Goal: Information Seeking & Learning: Learn about a topic

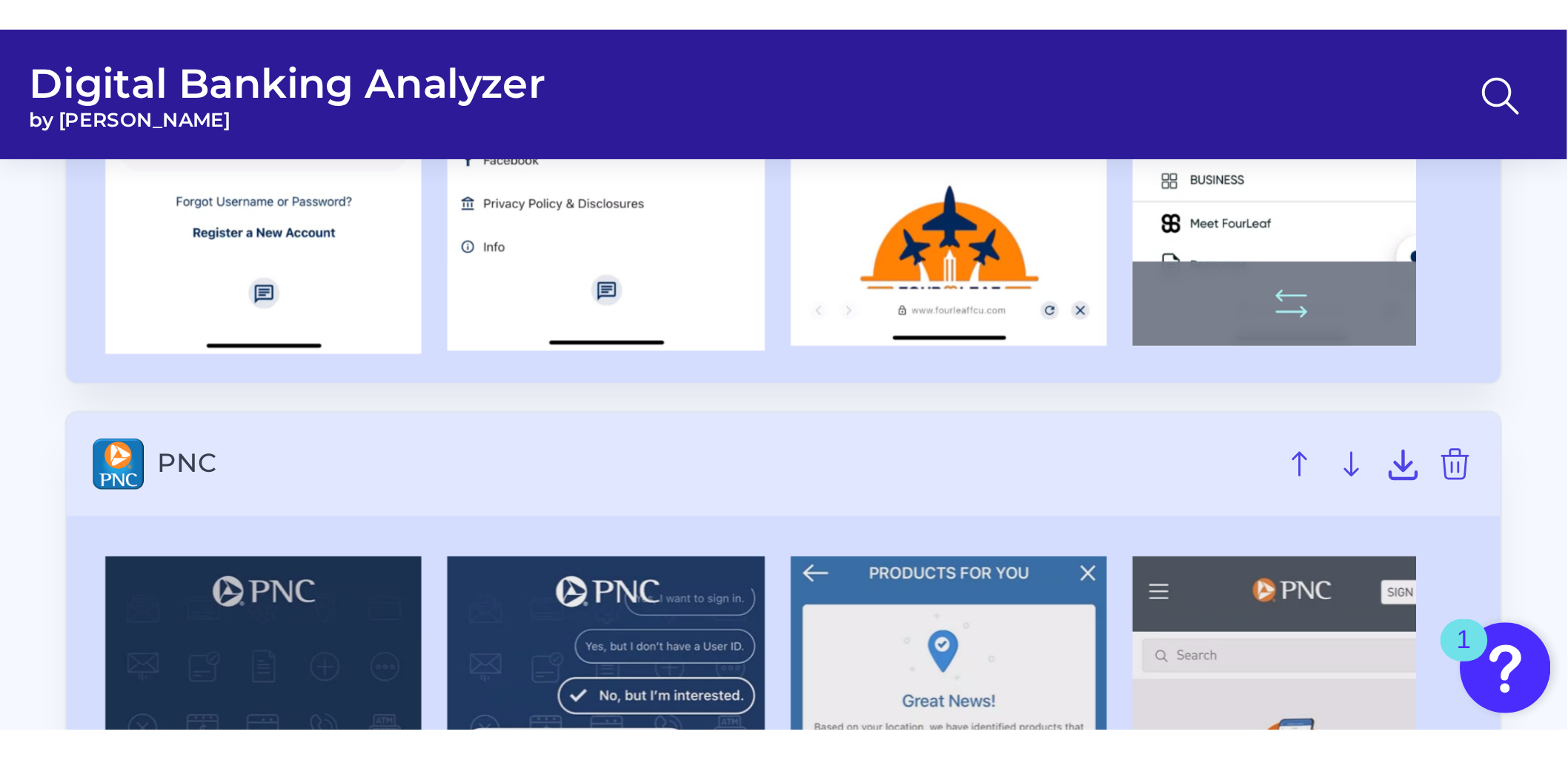
scroll to position [691, 0]
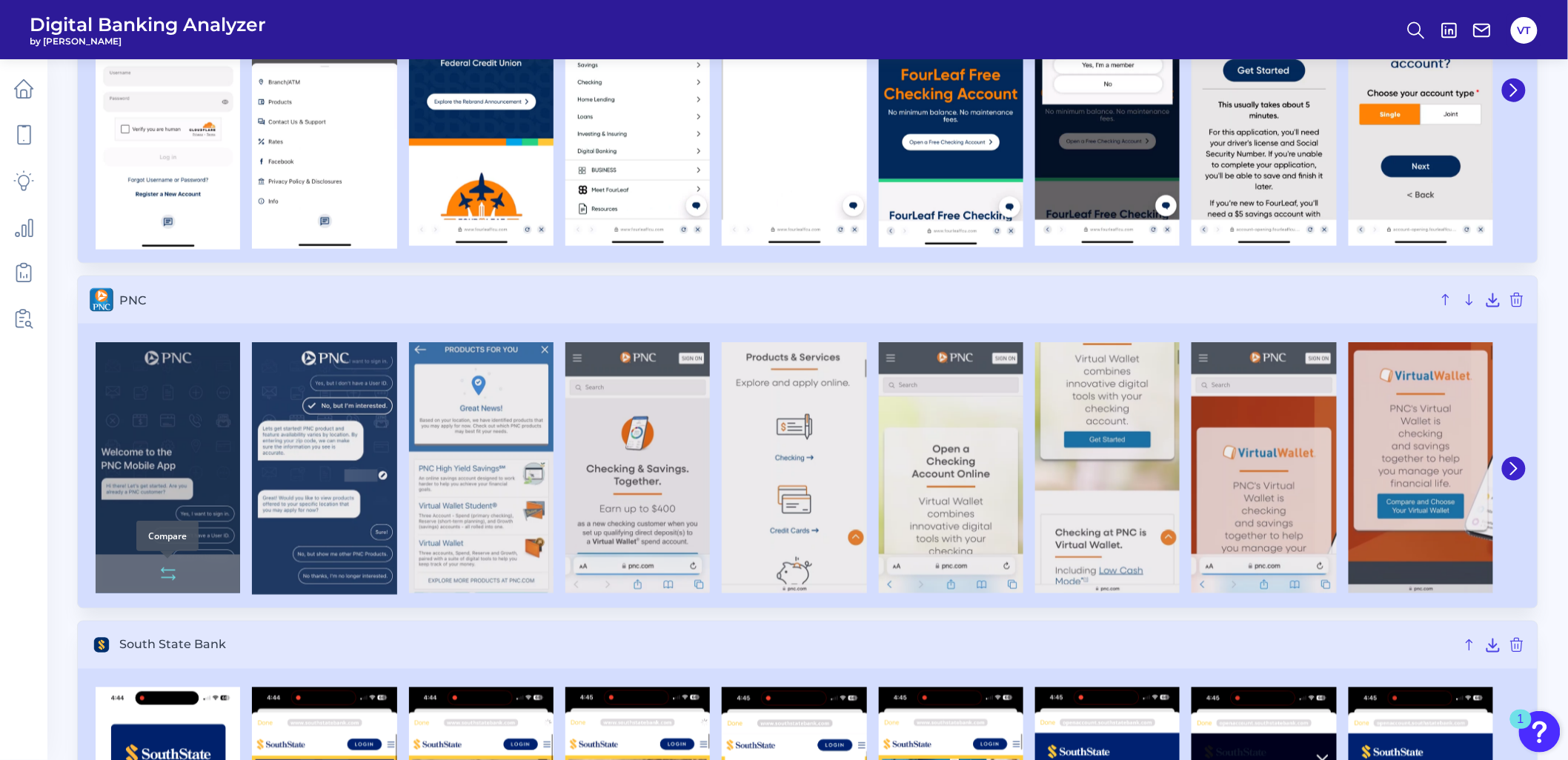
click at [170, 464] on icon at bounding box center [168, 577] width 13 height 0
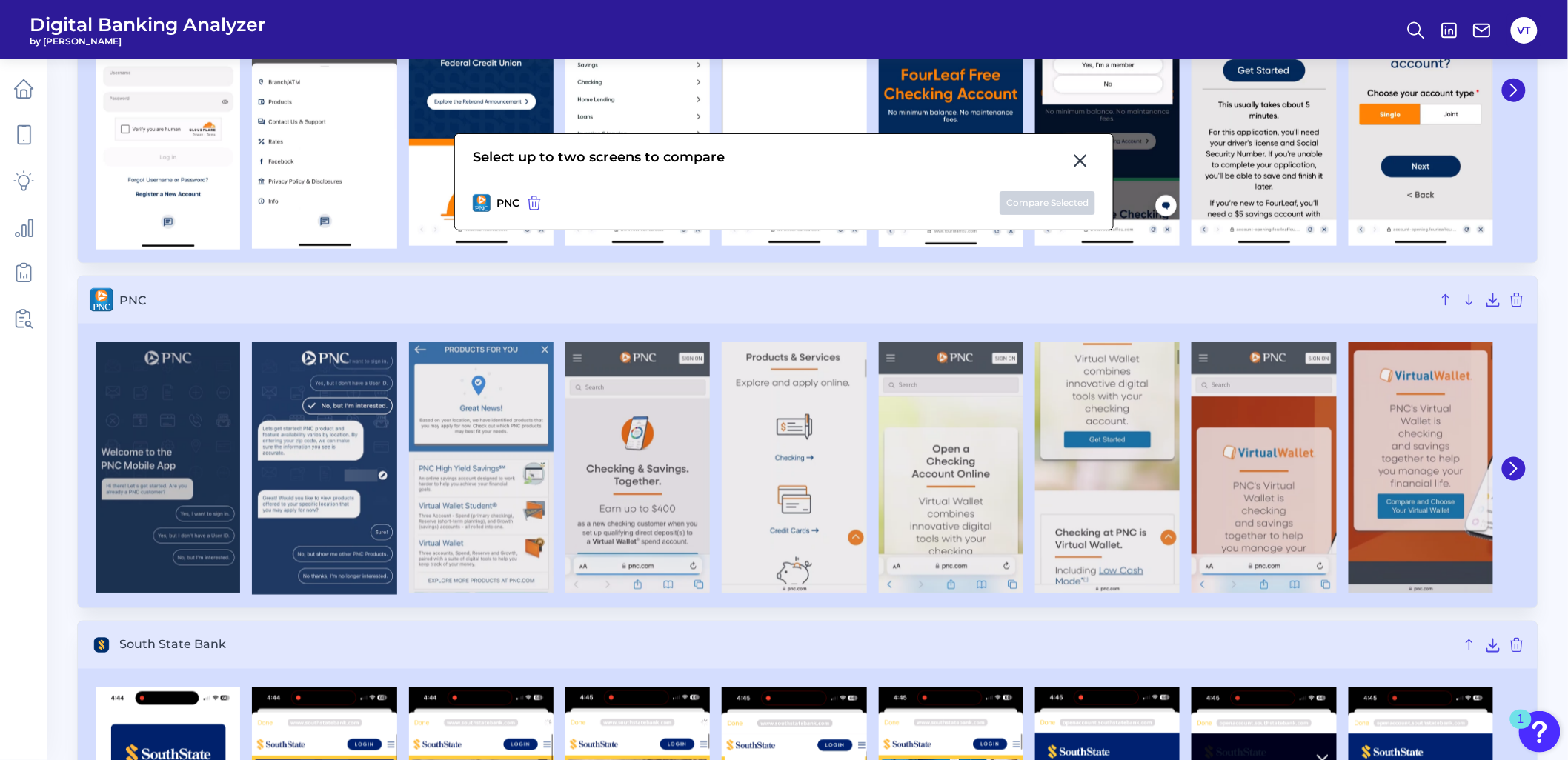
click at [1046, 157] on icon at bounding box center [1080, 160] width 11 height 11
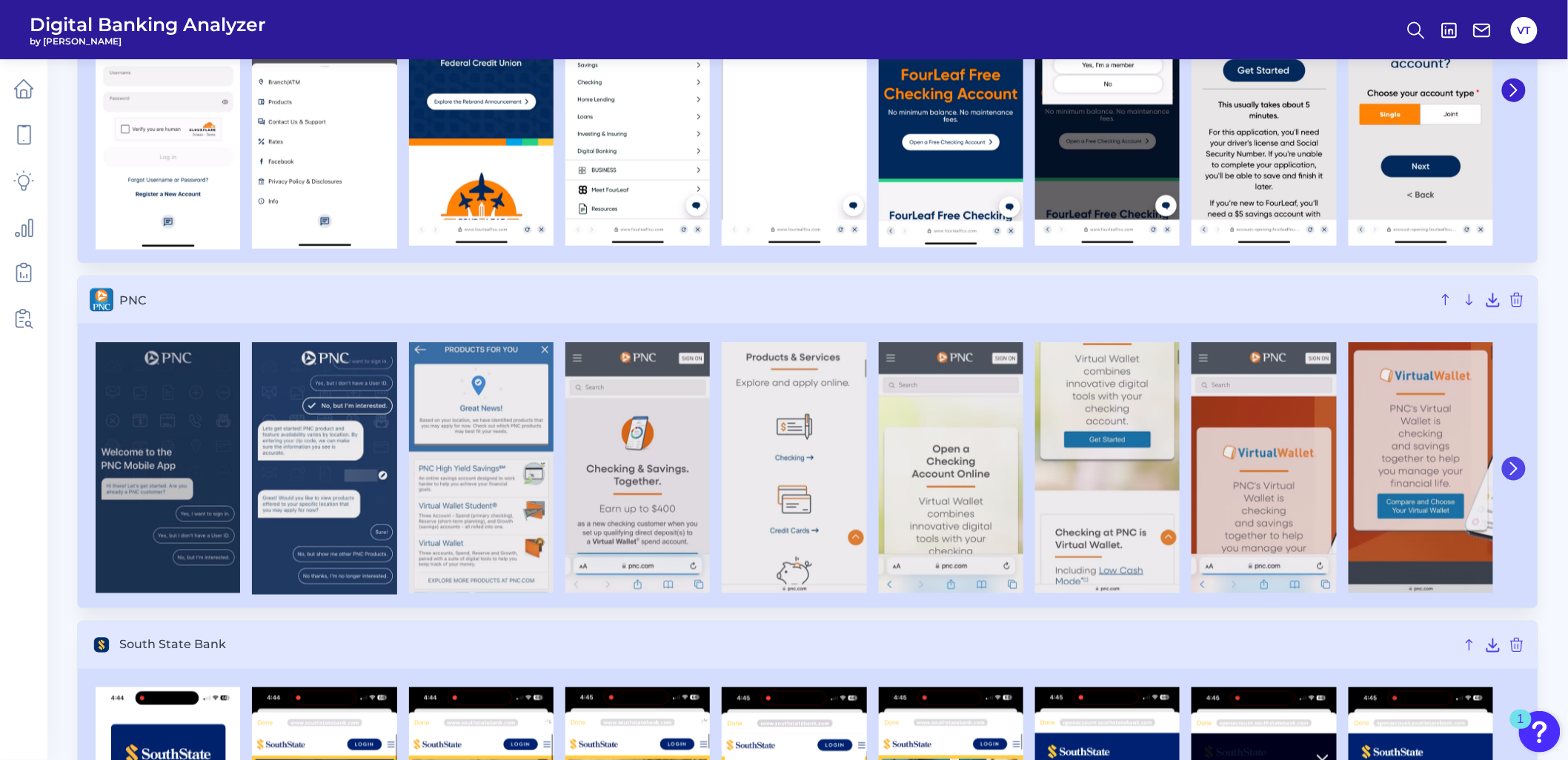
click at [1046, 464] on icon at bounding box center [1513, 469] width 6 height 12
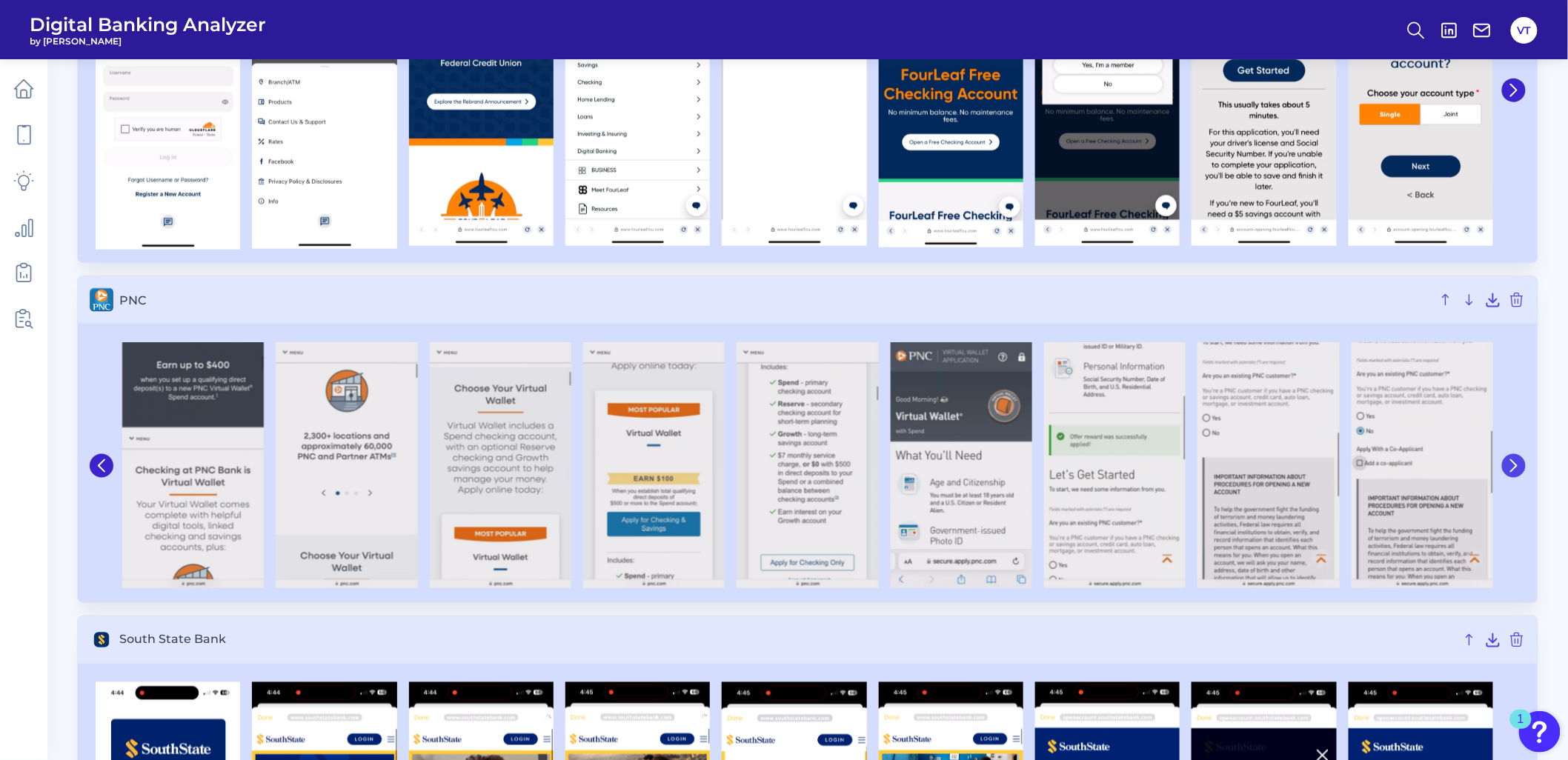
click at [1046, 464] on button at bounding box center [1513, 466] width 24 height 24
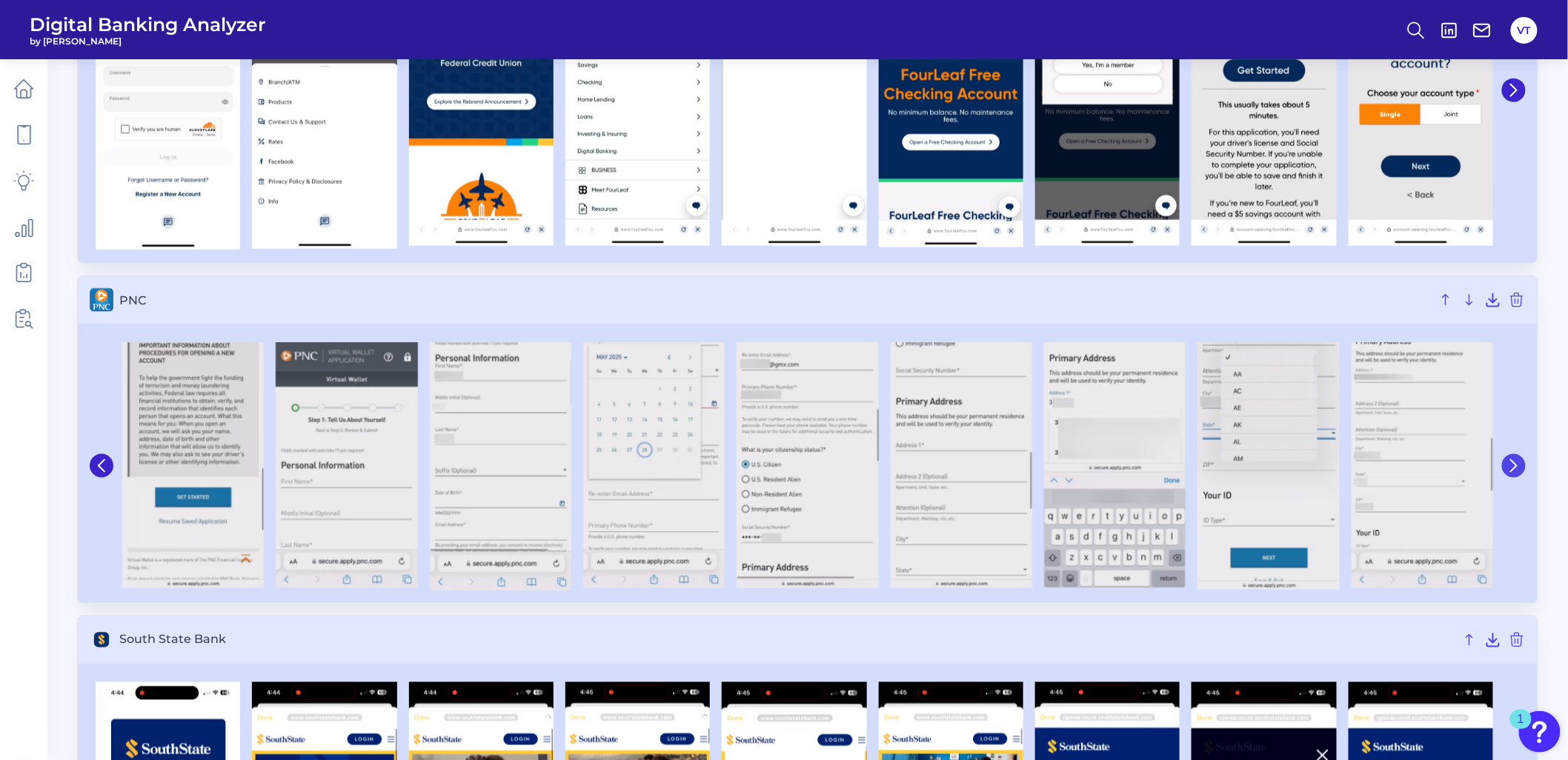
click at [1046, 464] on button at bounding box center [1513, 466] width 24 height 24
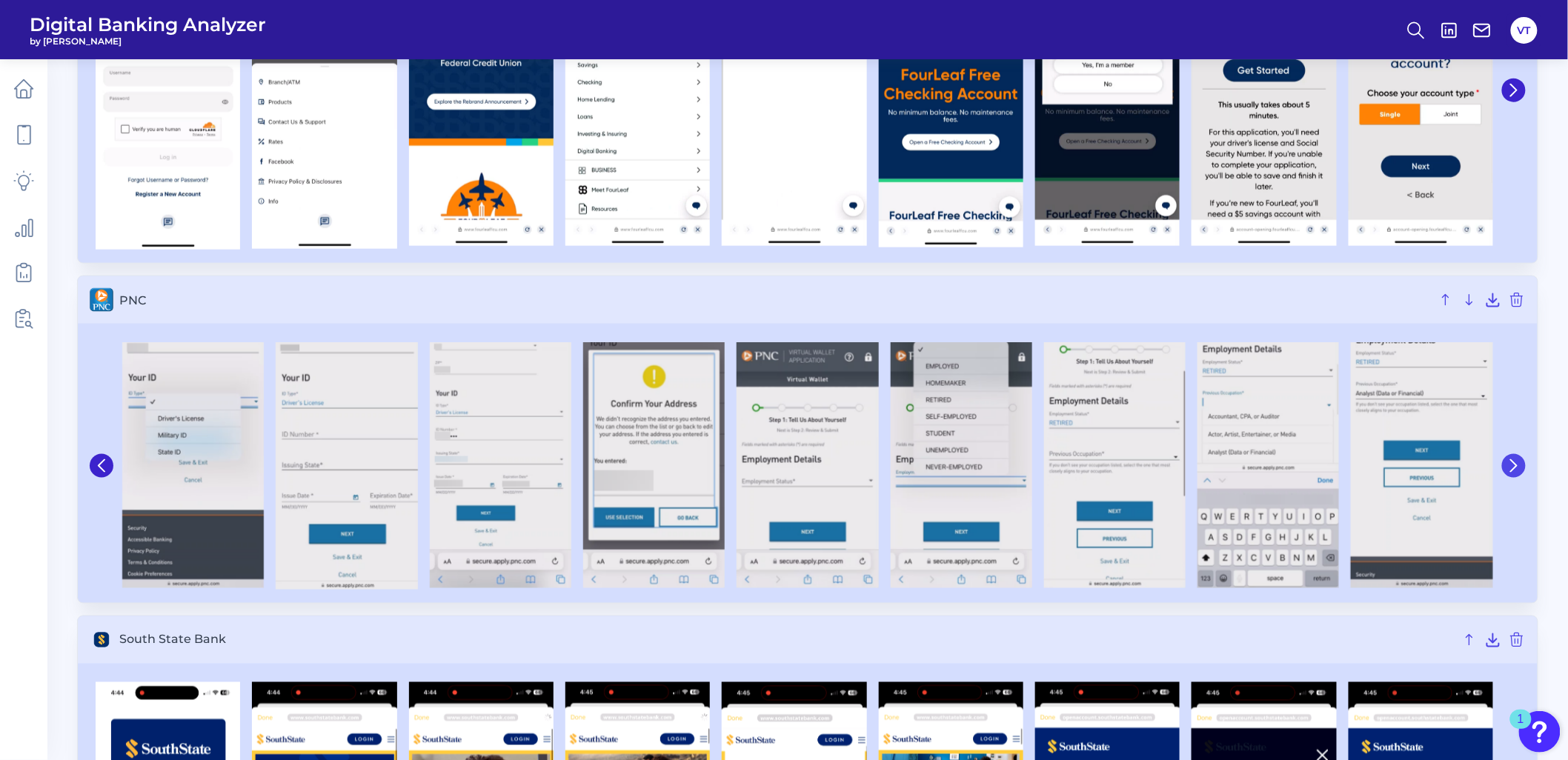
click at [1046, 464] on button at bounding box center [1513, 466] width 24 height 24
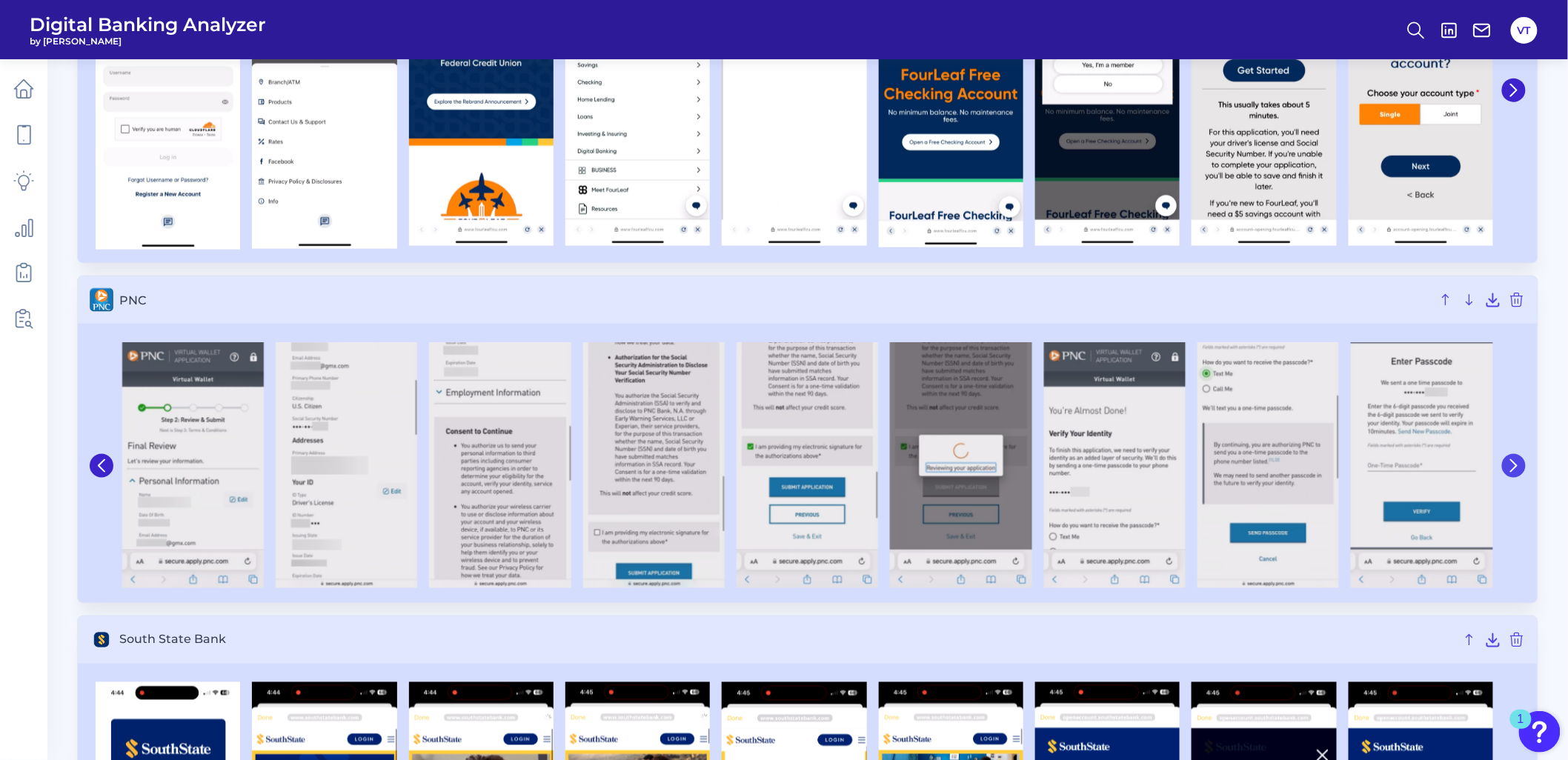
click at [1046, 464] on icon at bounding box center [1513, 466] width 13 height 13
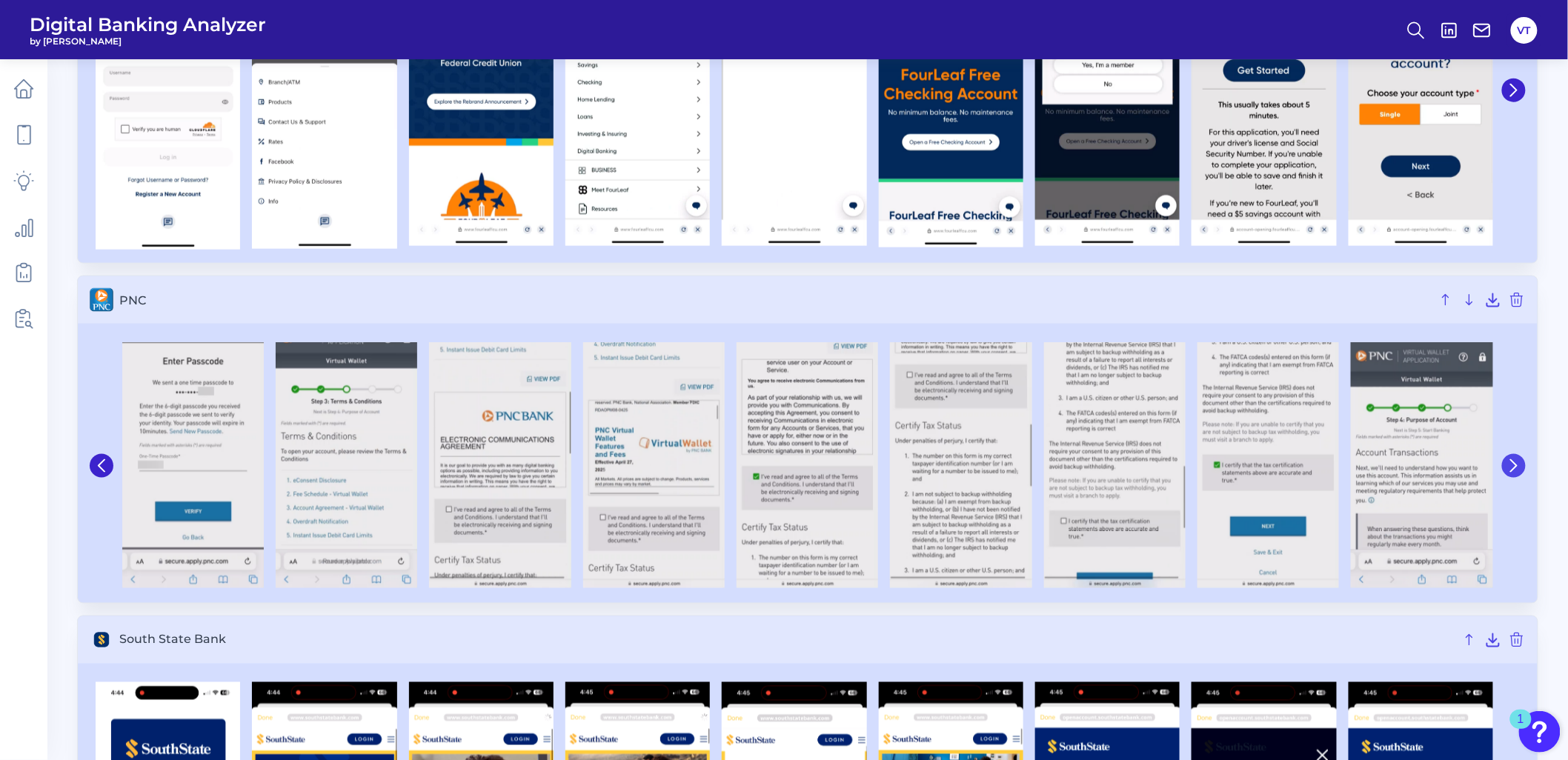
click at [1046, 464] on icon at bounding box center [1513, 466] width 13 height 13
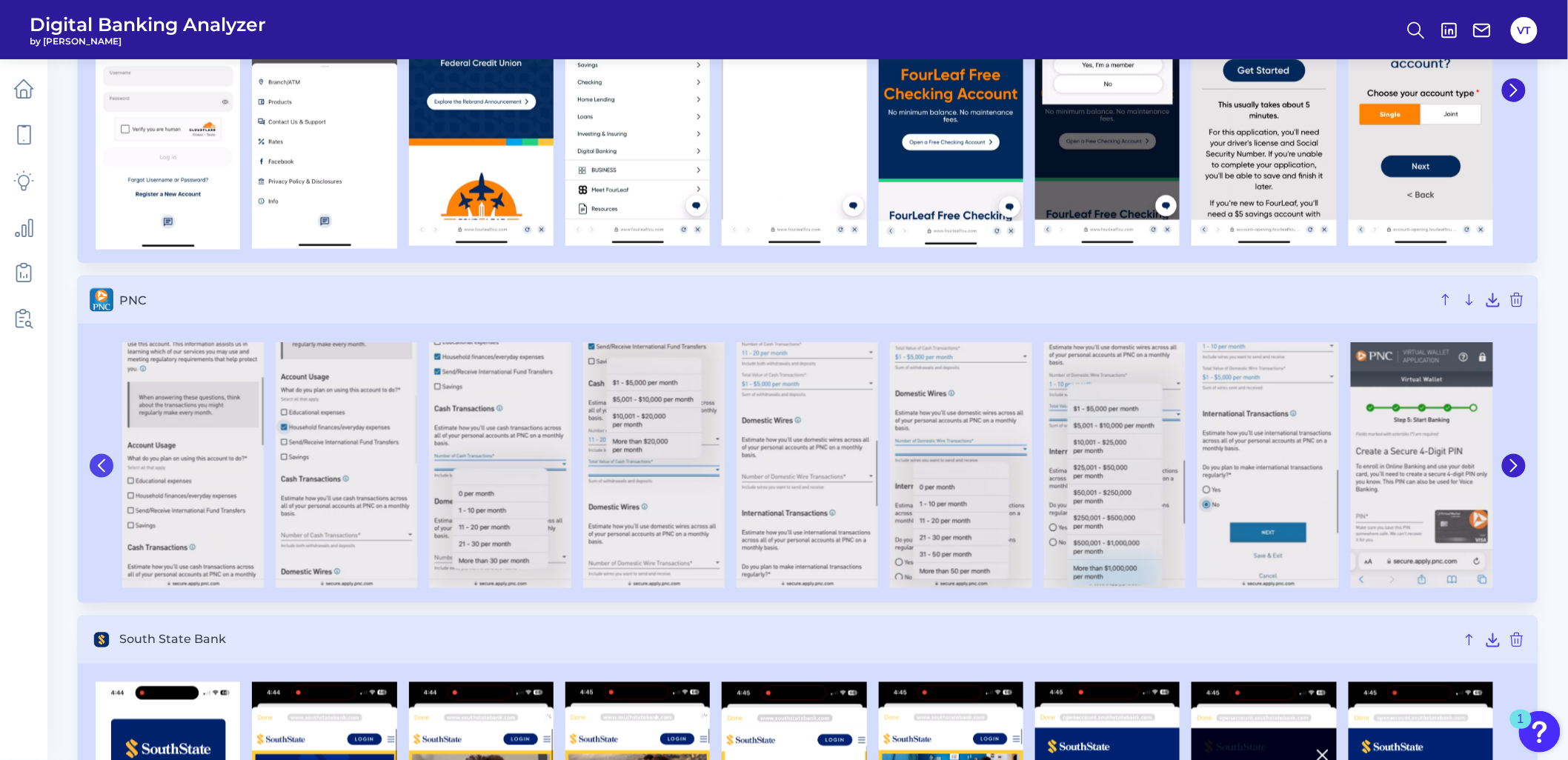
click at [95, 462] on icon at bounding box center [102, 466] width 13 height 13
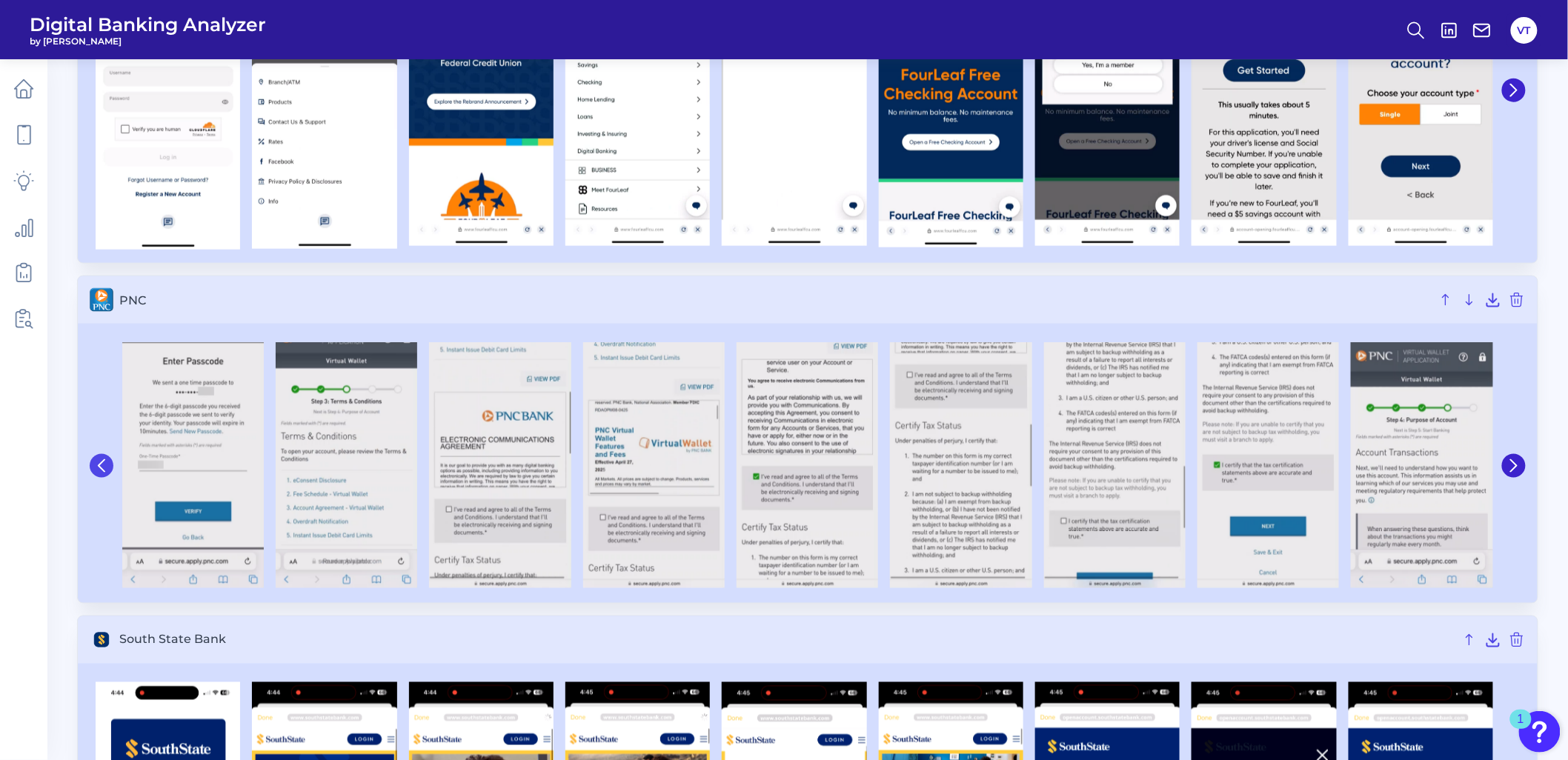
click at [95, 462] on icon at bounding box center [102, 466] width 13 height 13
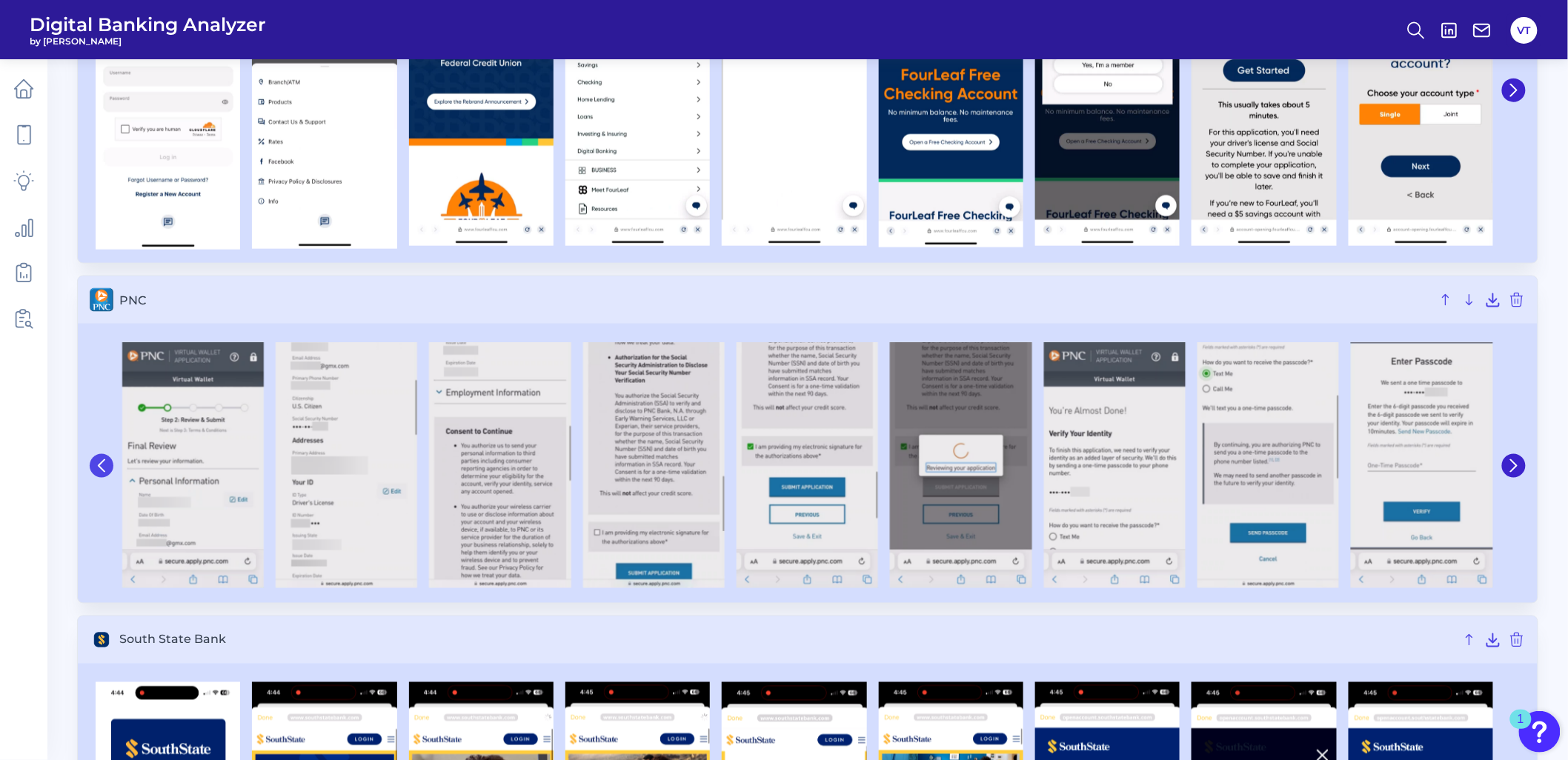
click at [95, 462] on icon at bounding box center [102, 466] width 13 height 13
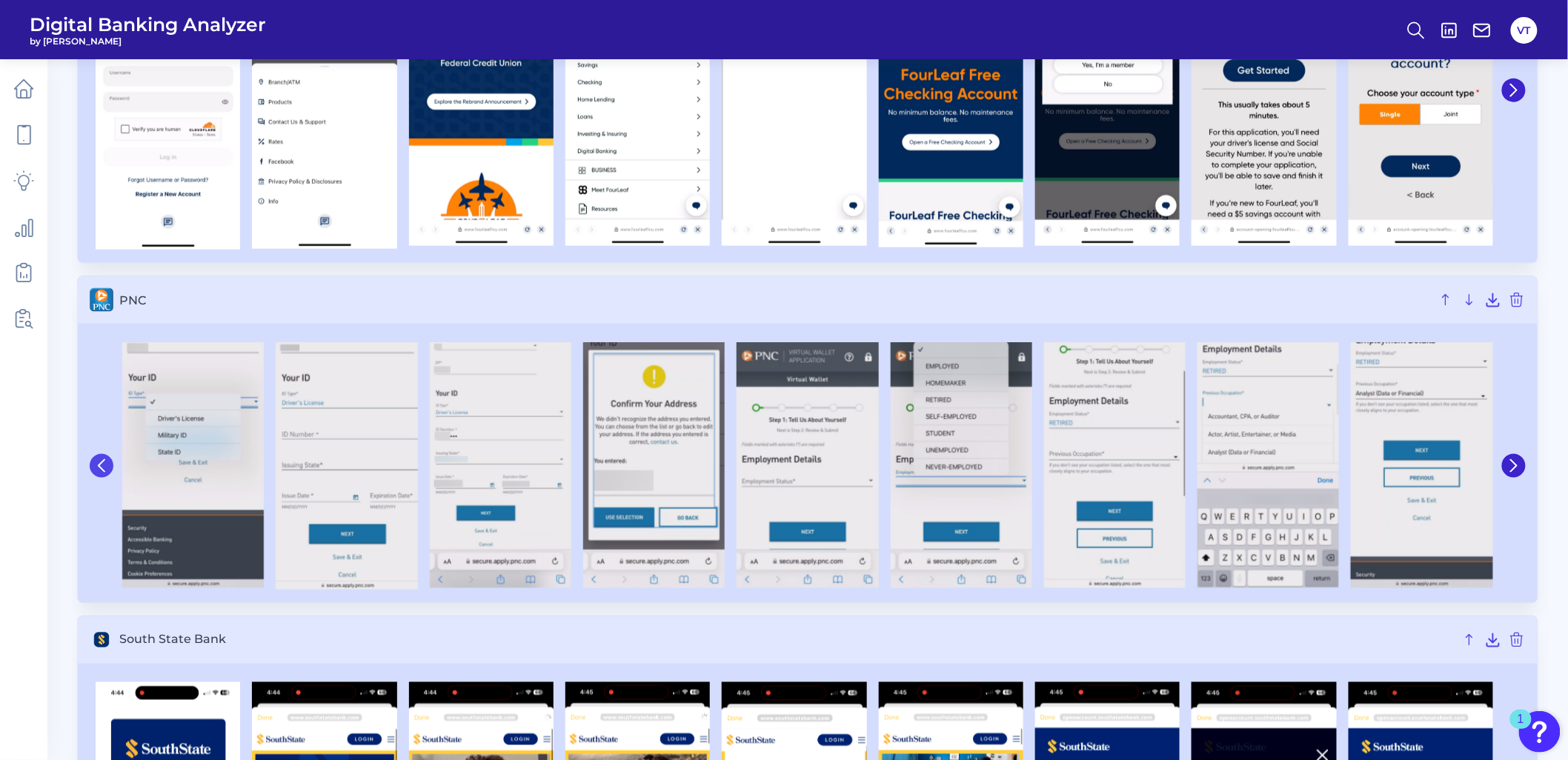
click at [95, 462] on icon at bounding box center [102, 466] width 13 height 13
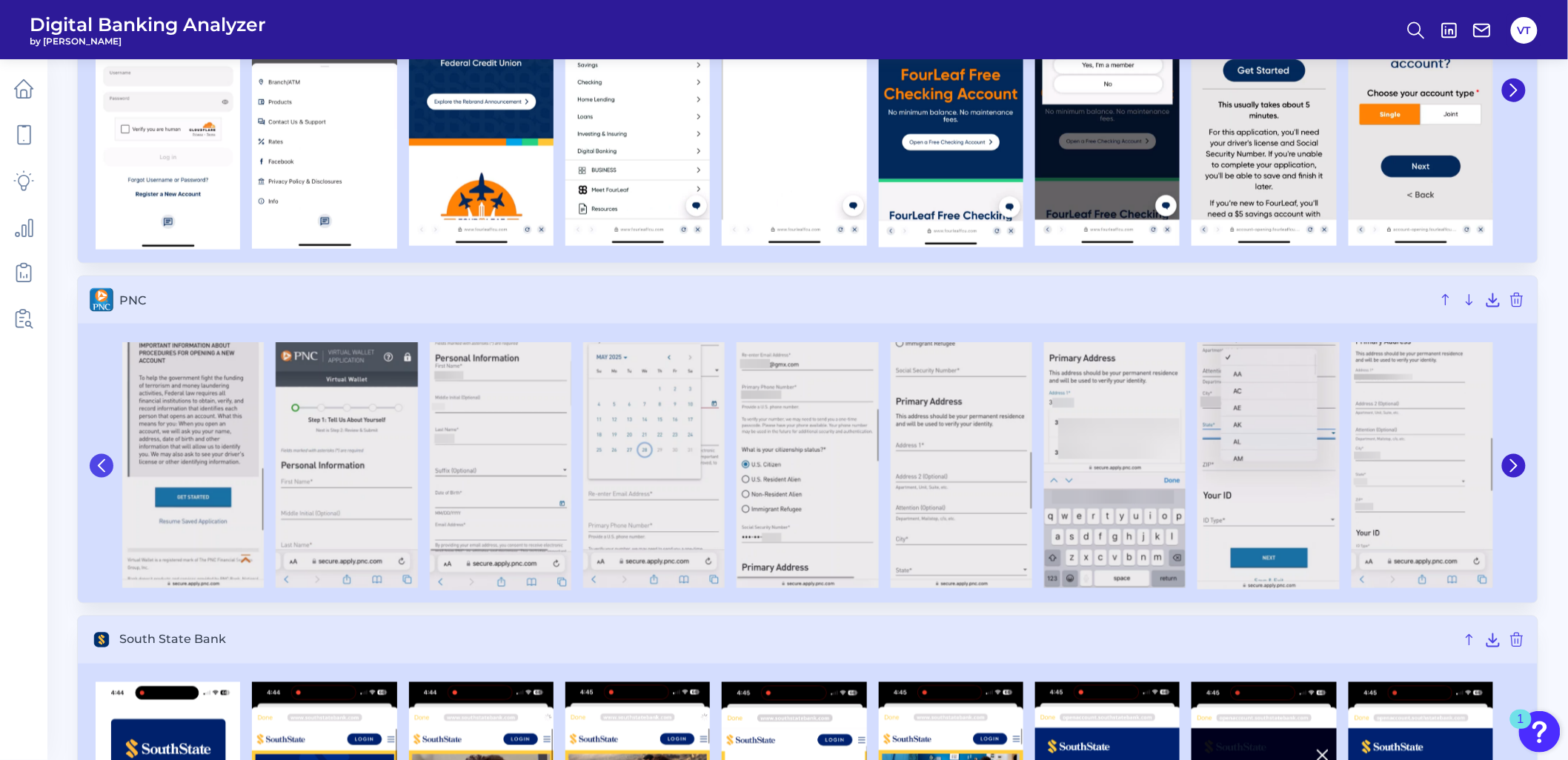
click at [95, 462] on icon at bounding box center [102, 466] width 13 height 13
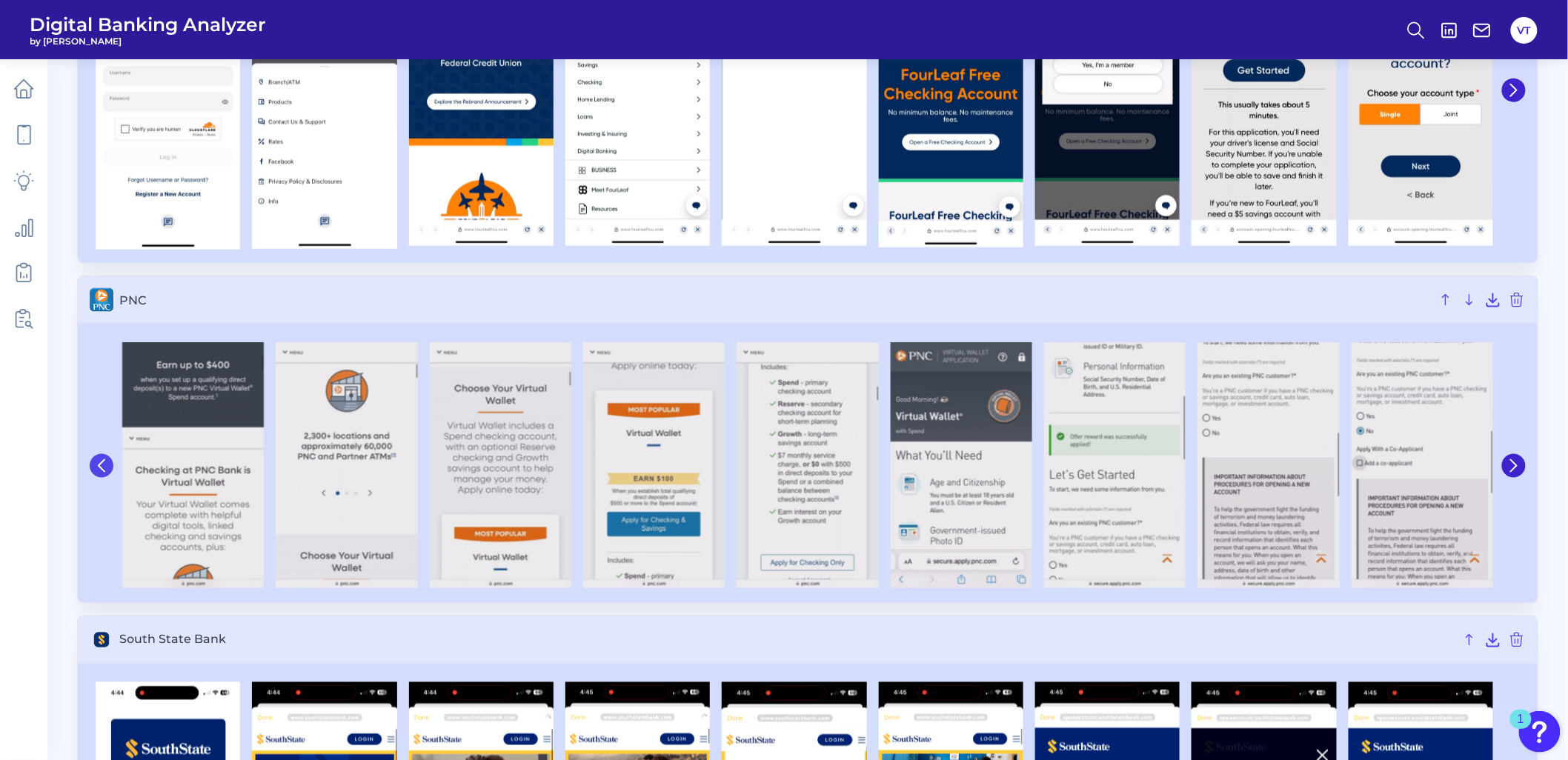
click at [95, 462] on icon at bounding box center [102, 466] width 13 height 13
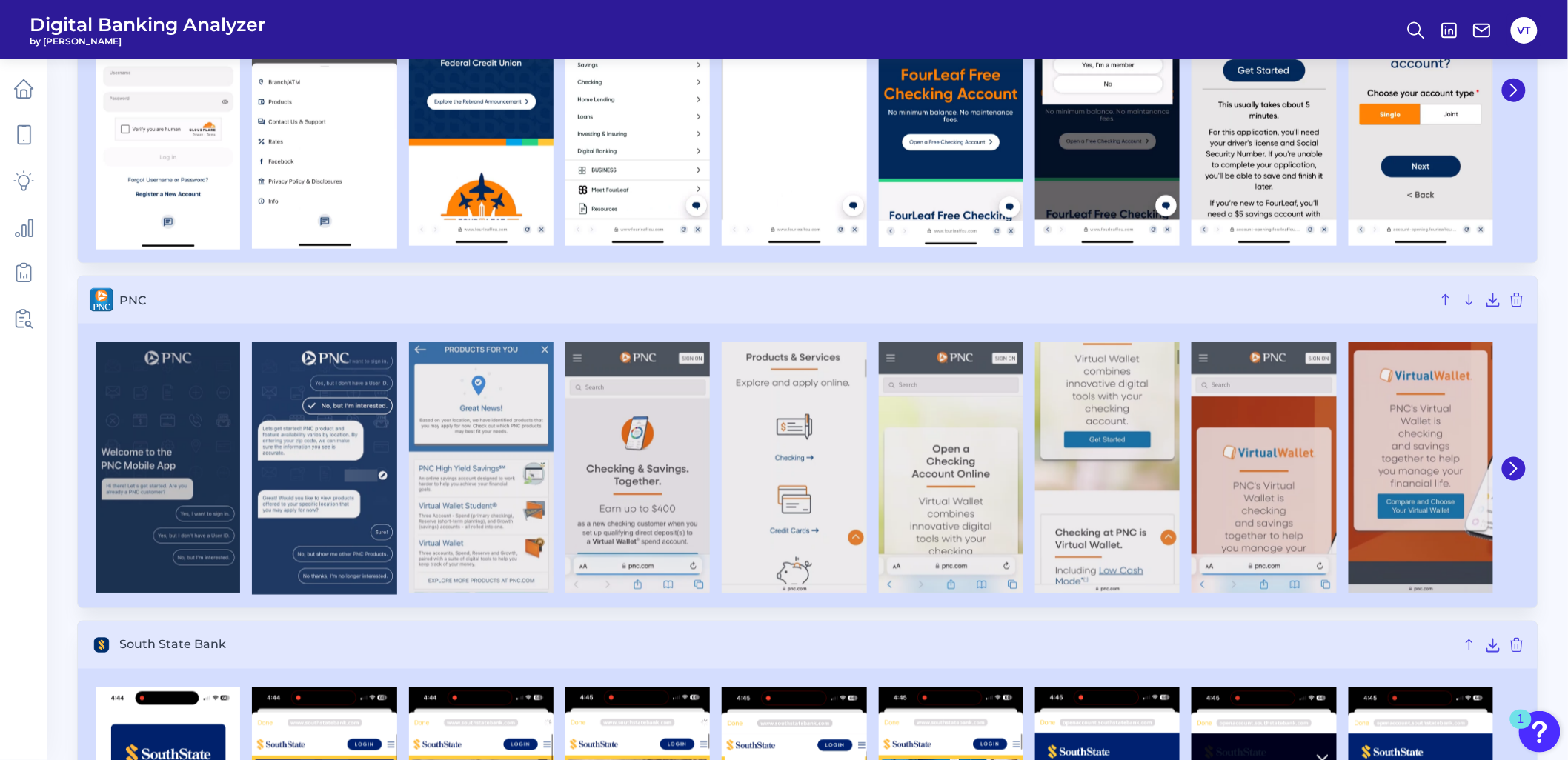
click at [1046, 464] on icon at bounding box center [1513, 469] width 13 height 13
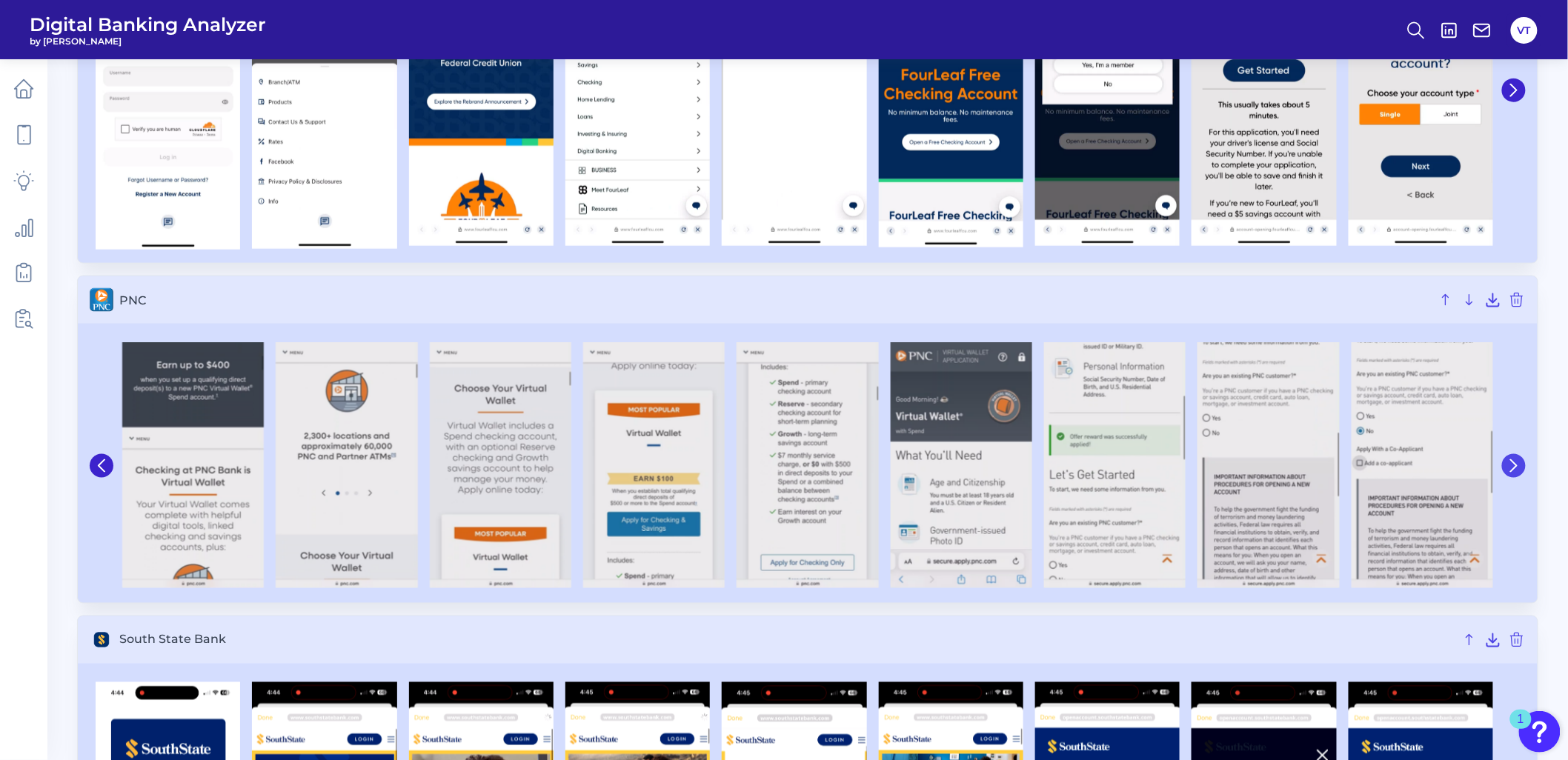
click at [1046, 464] on icon at bounding box center [1513, 466] width 6 height 12
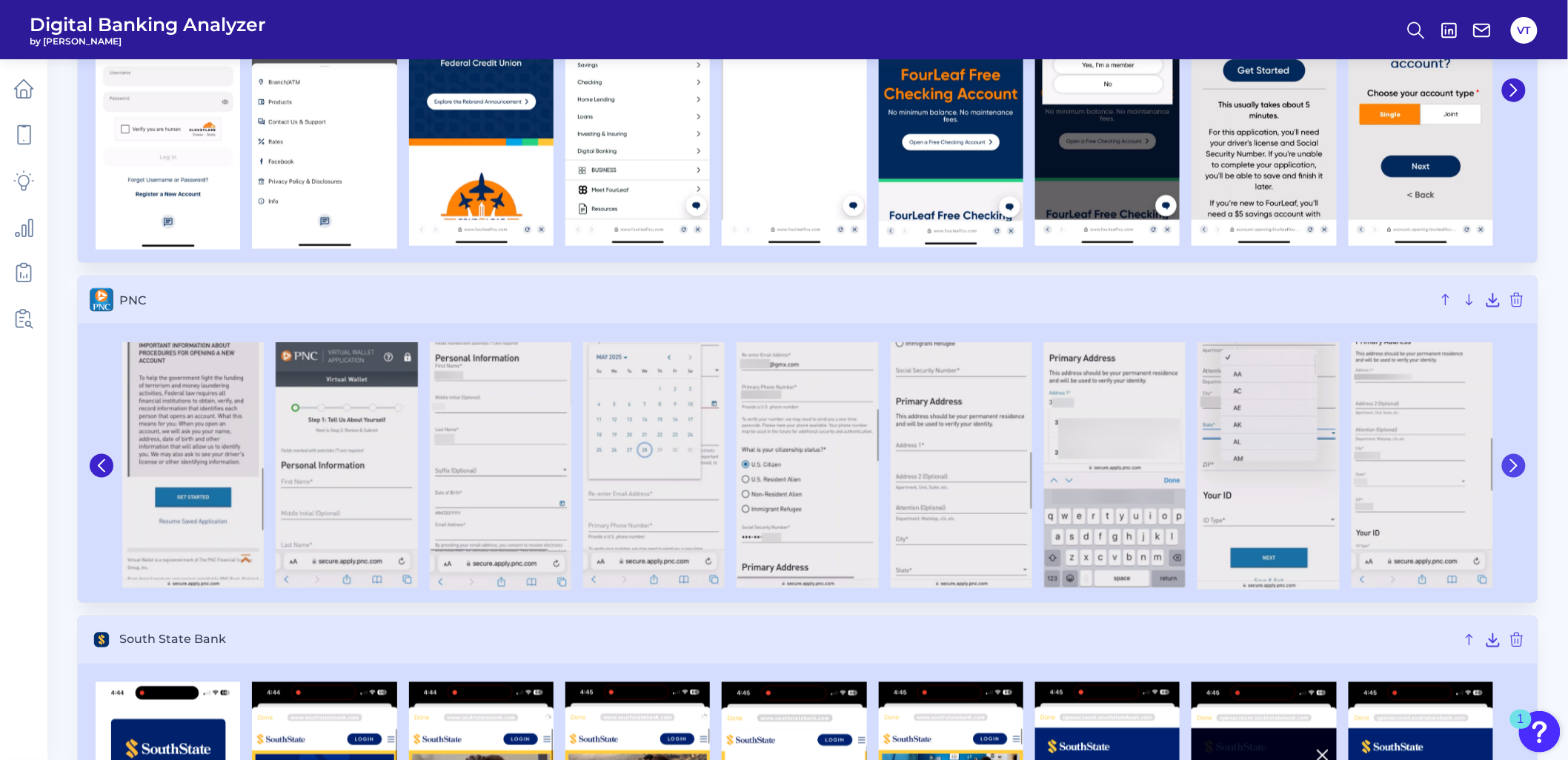
click at [1046, 464] on icon at bounding box center [1513, 466] width 6 height 12
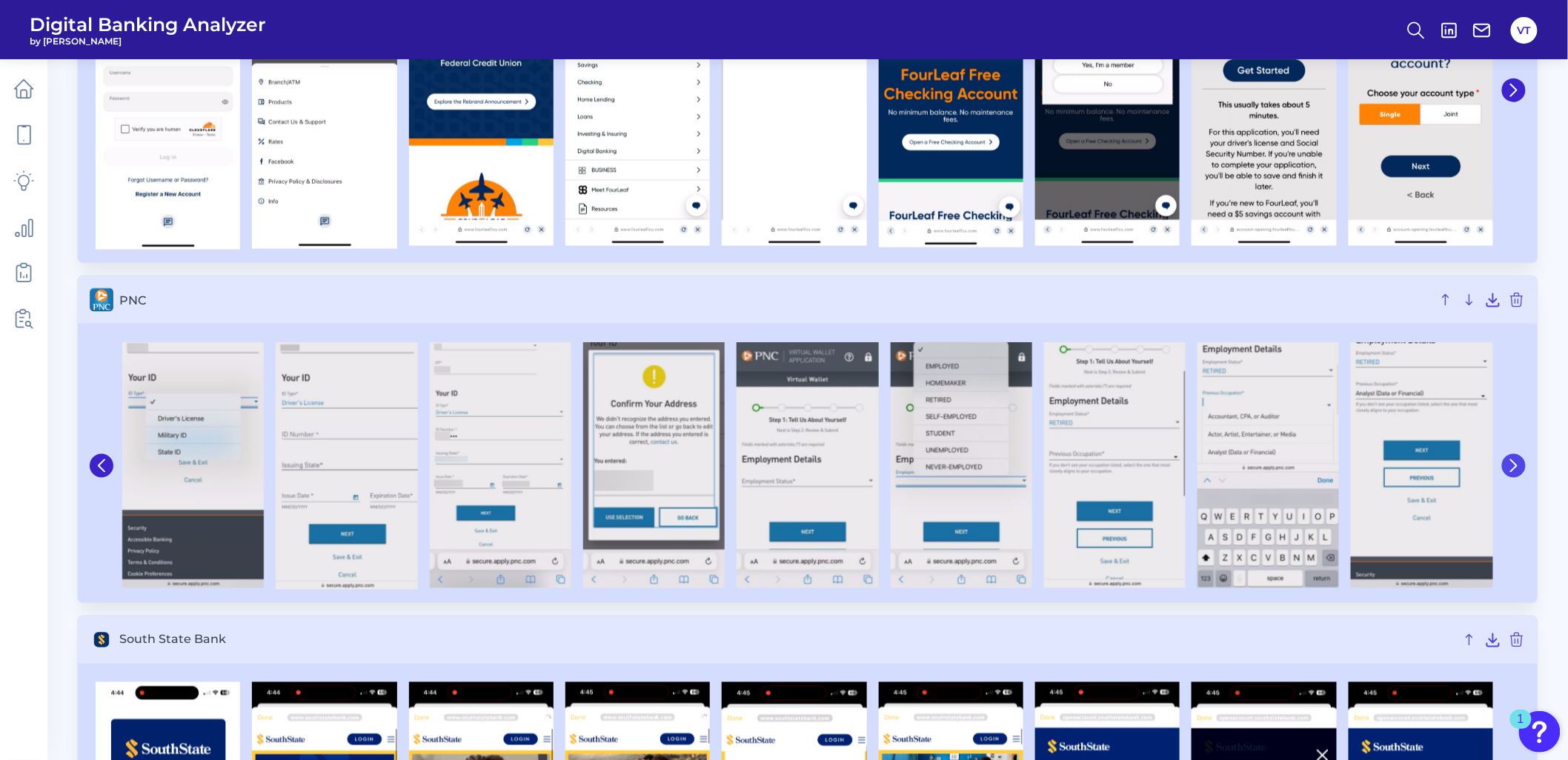
click at [1046, 464] on icon at bounding box center [1513, 466] width 6 height 12
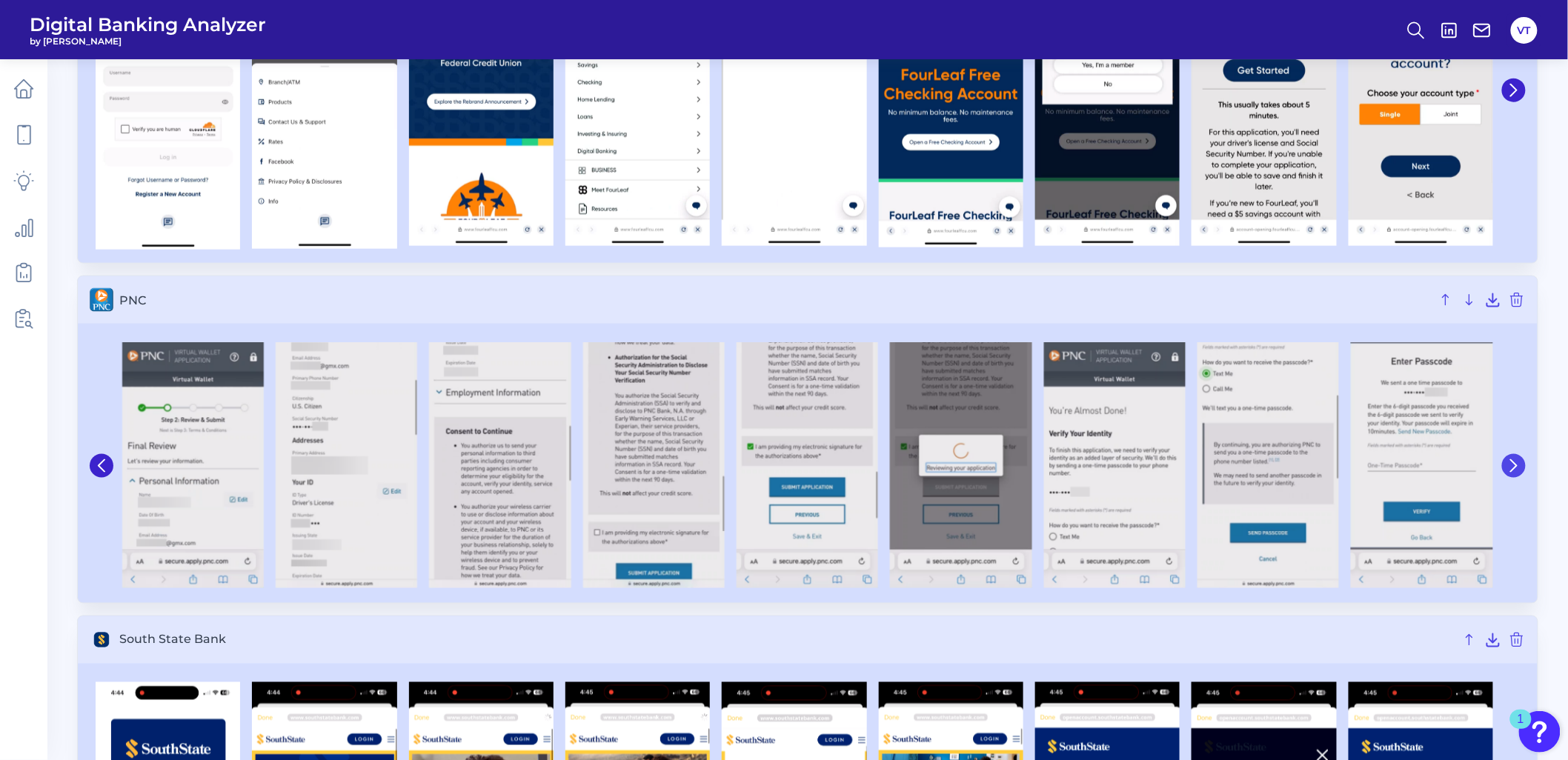
click at [1046, 464] on icon at bounding box center [1513, 466] width 6 height 12
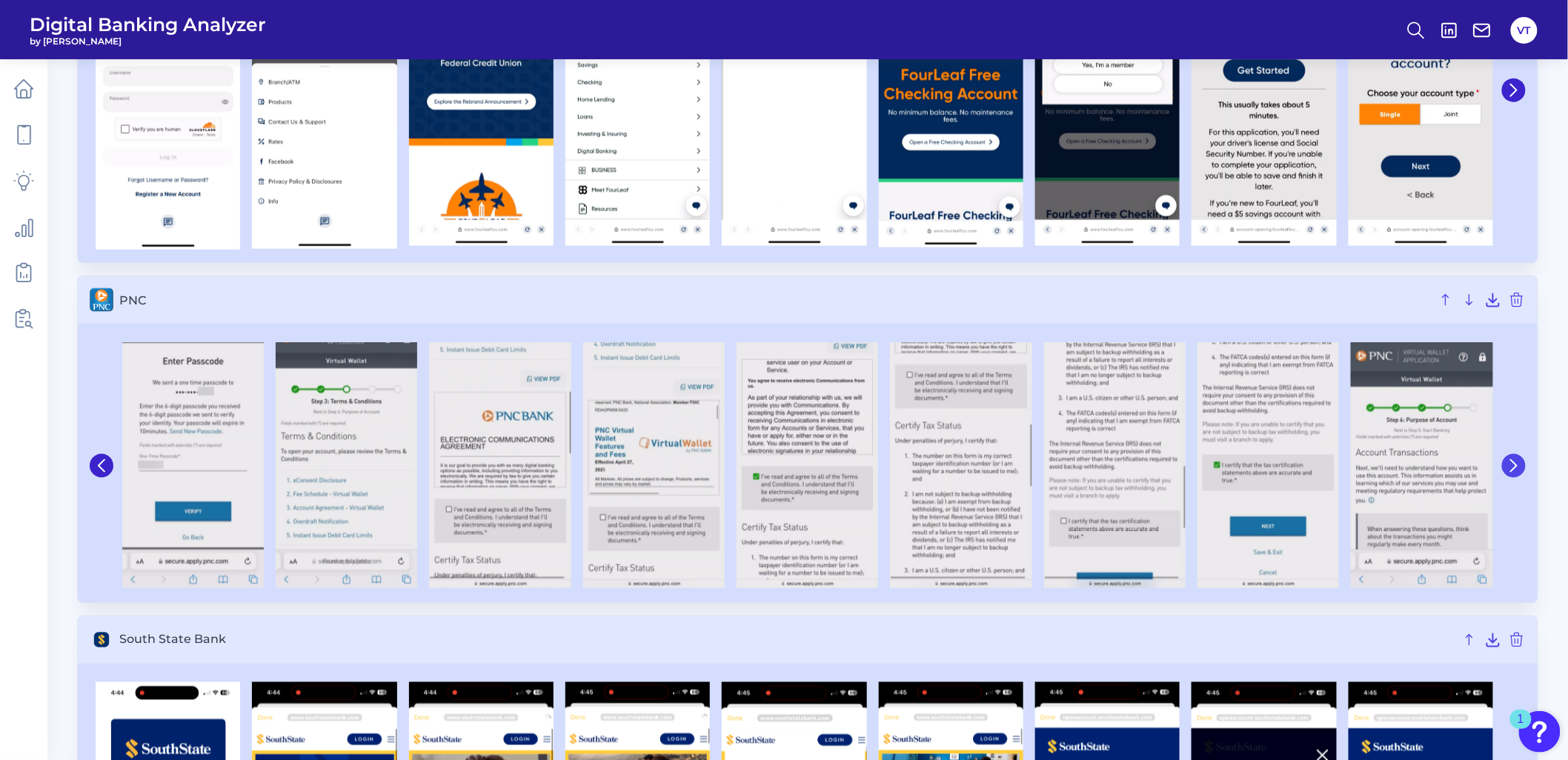
click at [1046, 464] on icon at bounding box center [1513, 466] width 6 height 12
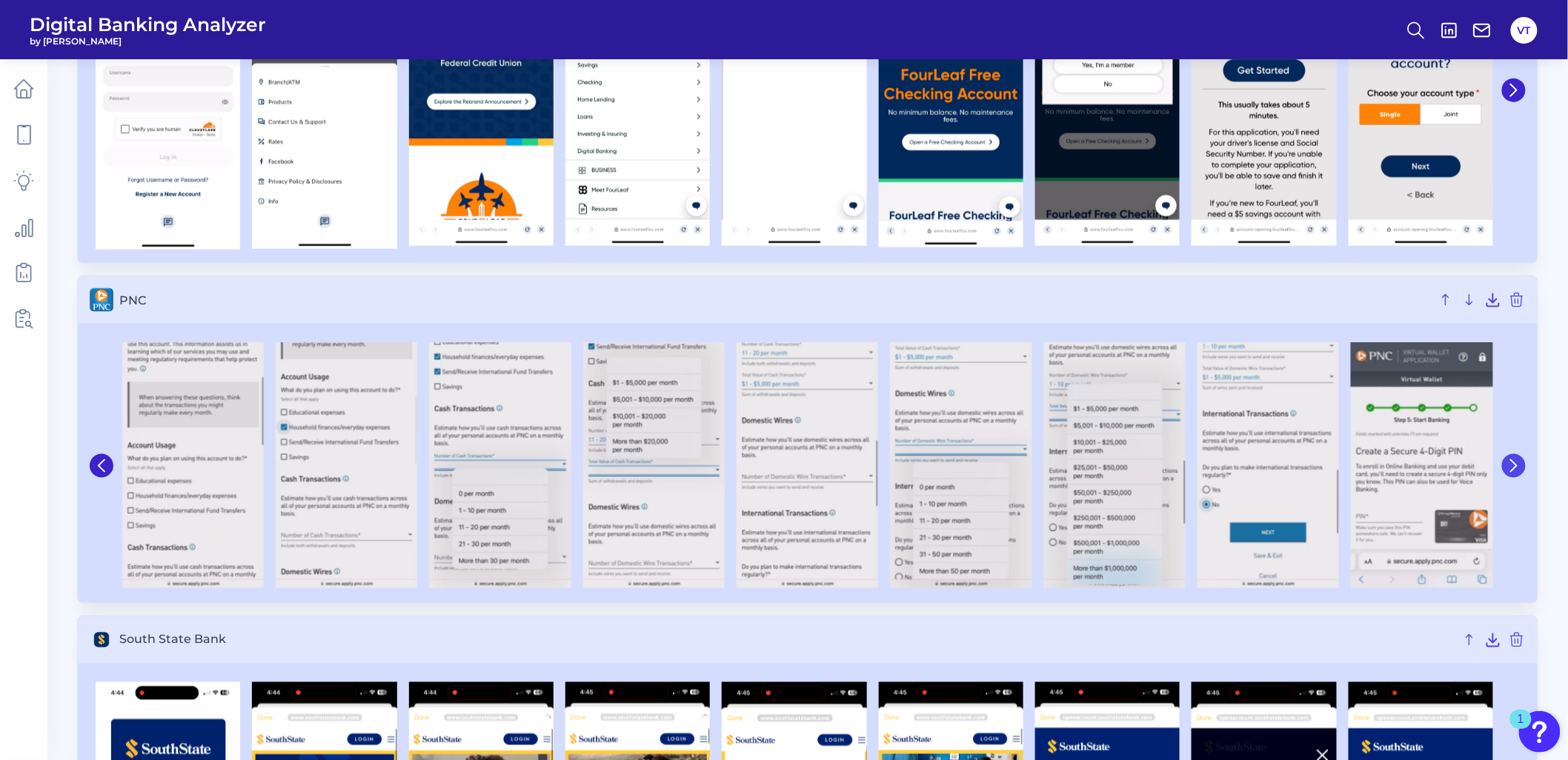
click at [1046, 464] on icon at bounding box center [1513, 466] width 6 height 12
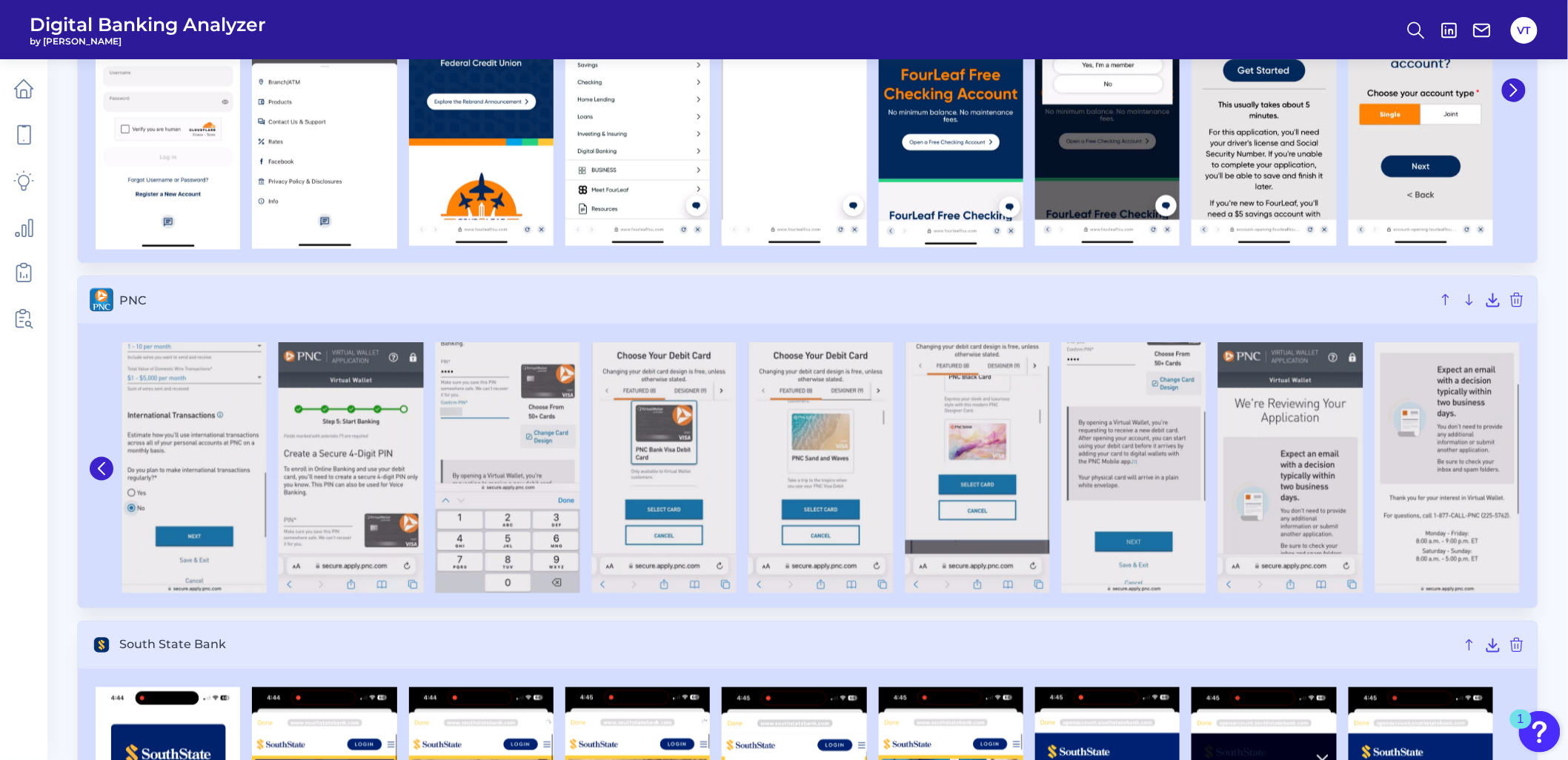
click at [1046, 464] on img at bounding box center [1446, 468] width 145 height 251
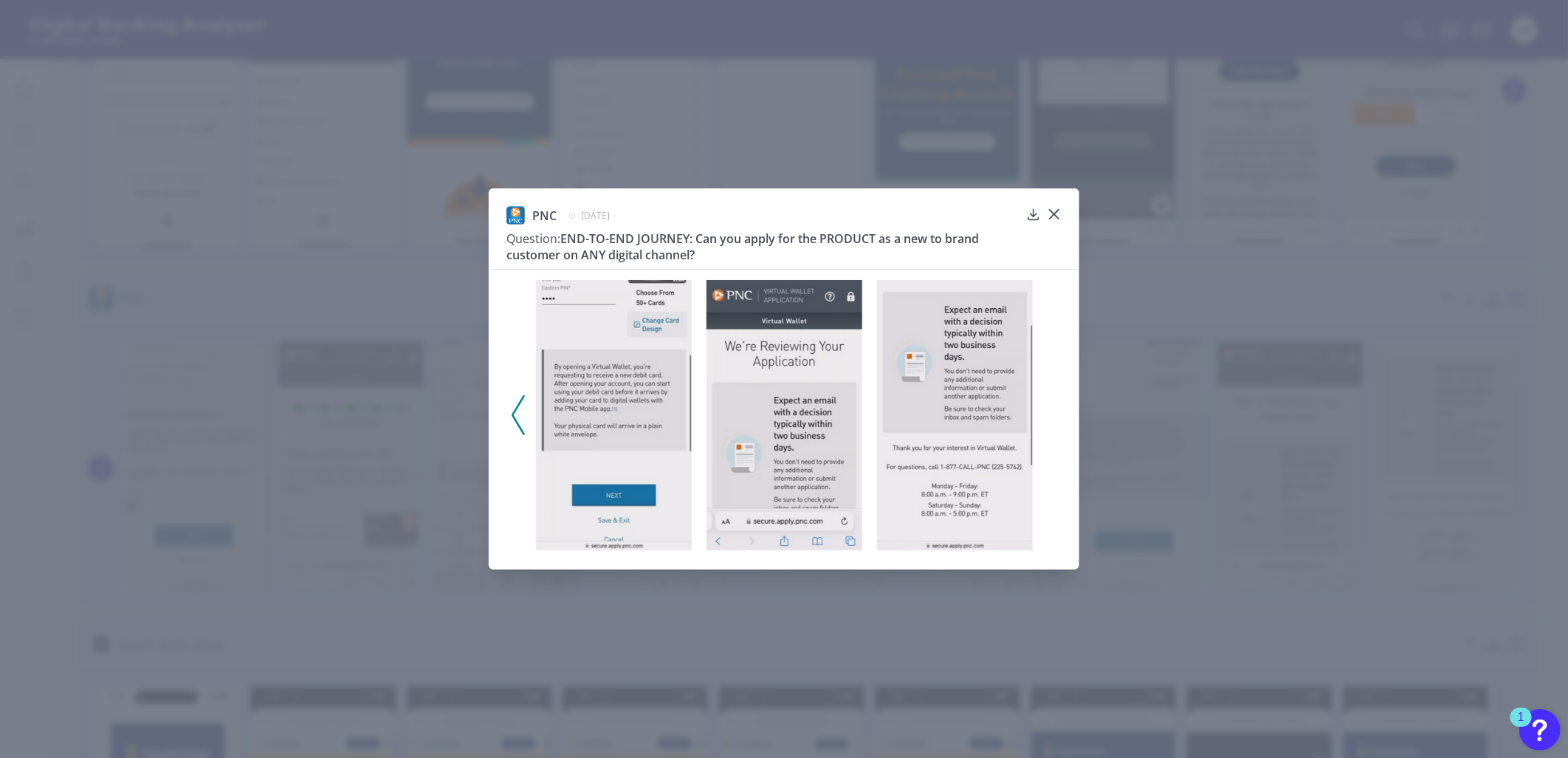
click at [511, 413] on icon at bounding box center [518, 415] width 13 height 40
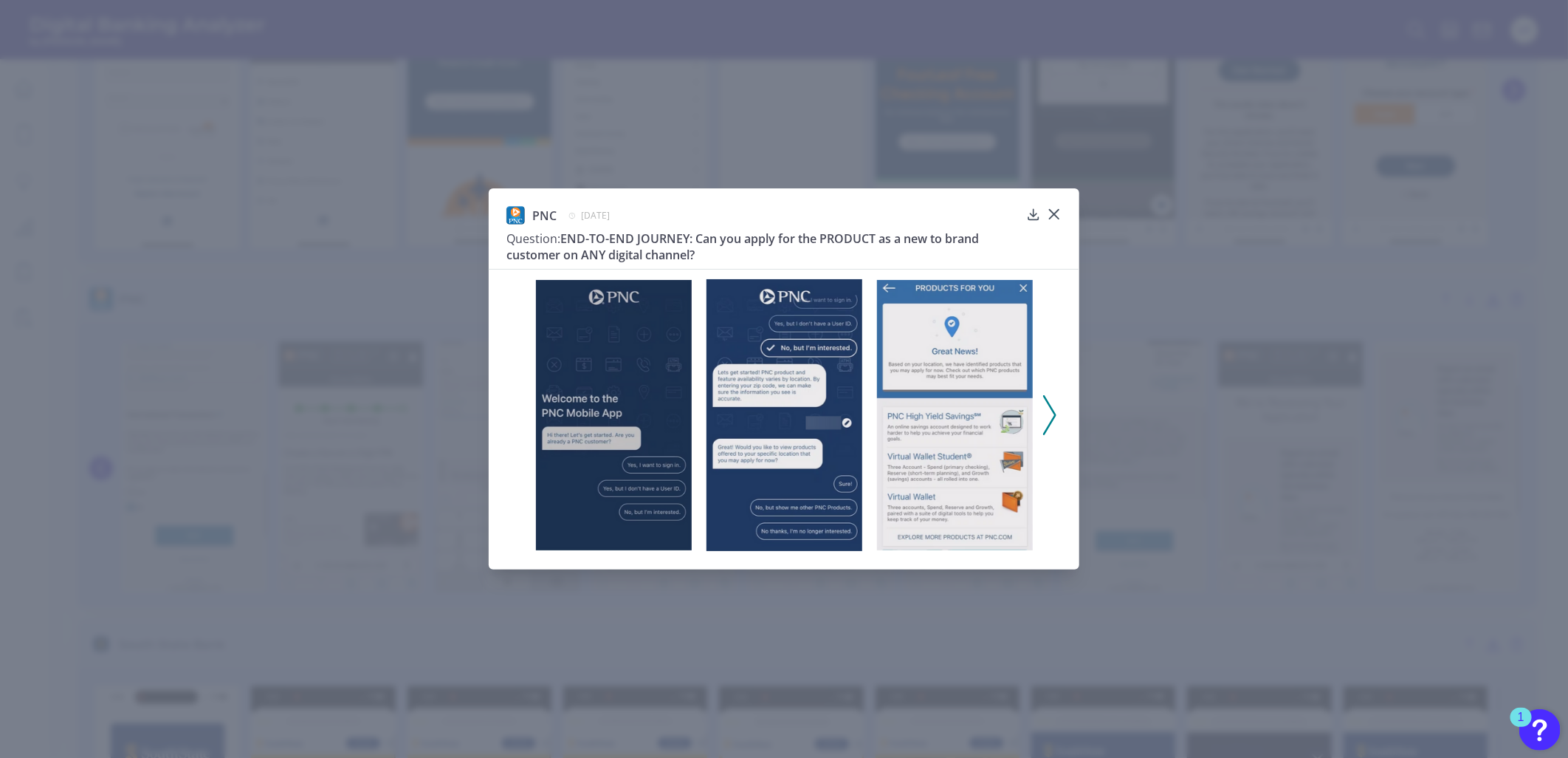
click at [511, 413] on div at bounding box center [784, 410] width 590 height 283
click at [1042, 419] on icon at bounding box center [1049, 415] width 13 height 40
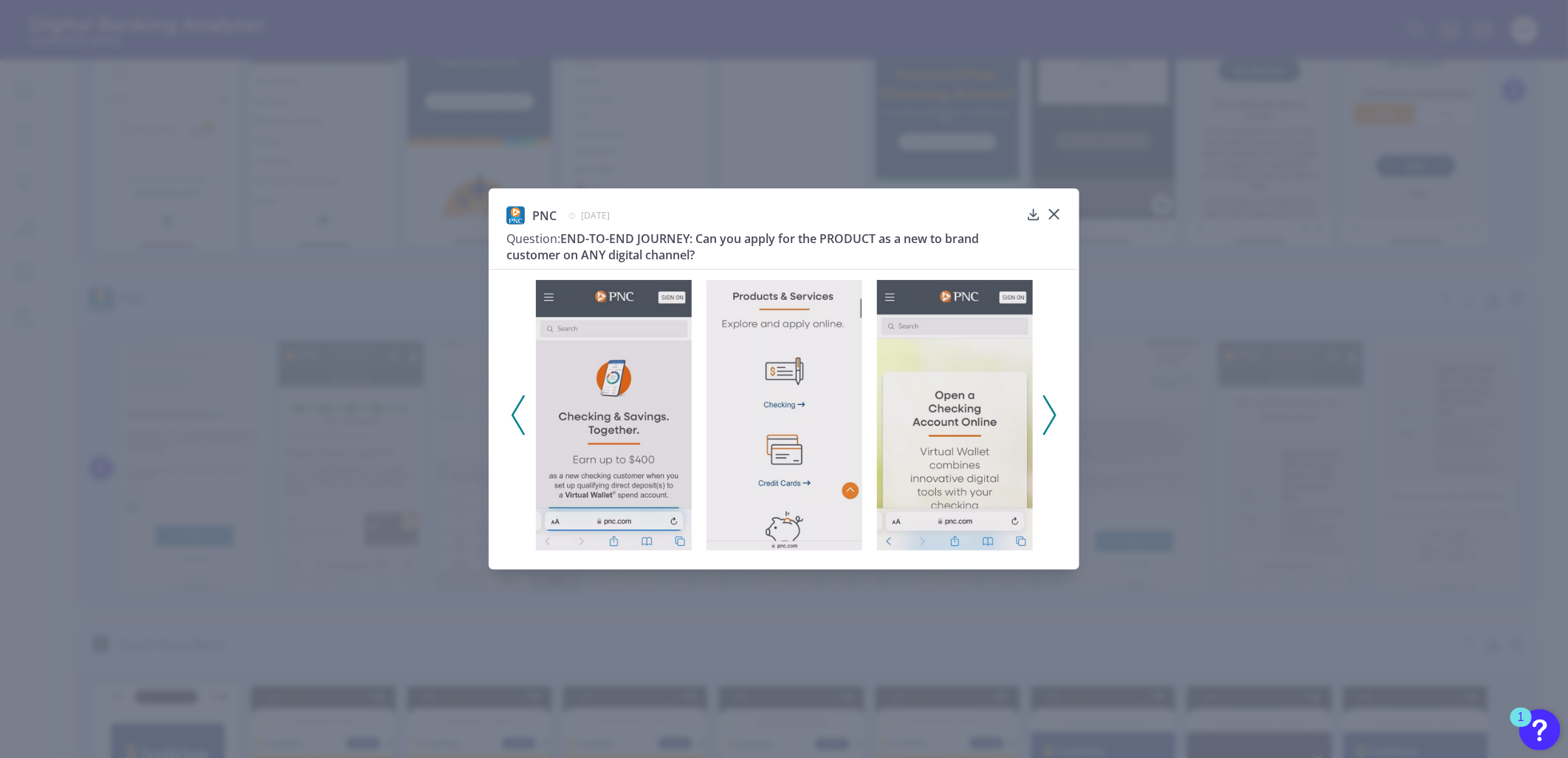
click at [1042, 418] on icon at bounding box center [1049, 415] width 13 height 40
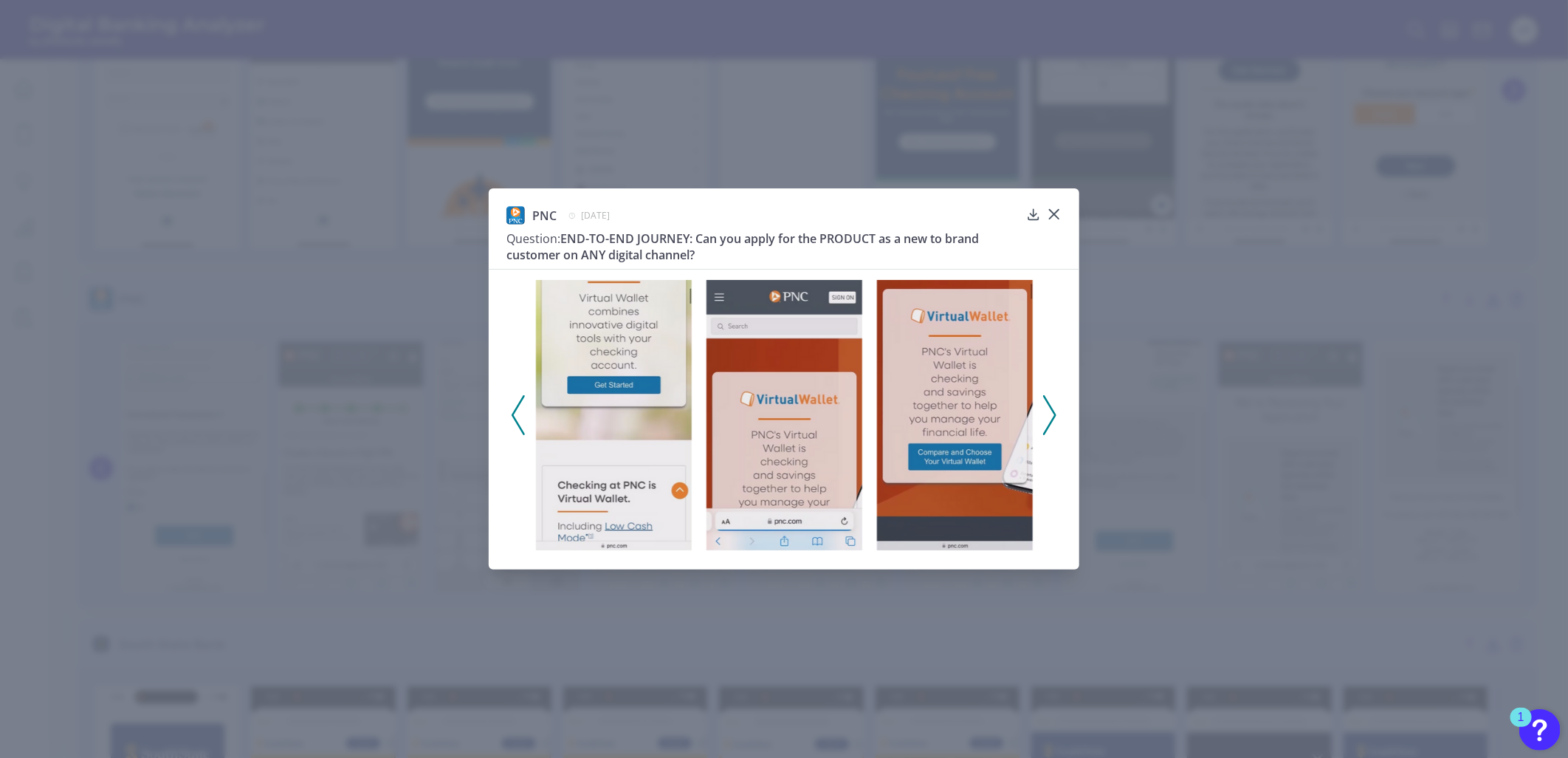
click at [1042, 418] on icon at bounding box center [1049, 415] width 13 height 40
click at [1042, 205] on div "PNC [DATE] Question: END-TO-END JOURNEY: Can you apply for the PRODUCT as a new…" at bounding box center [784, 379] width 590 height 381
click at [1042, 212] on icon at bounding box center [1054, 214] width 9 height 9
